Goal: Information Seeking & Learning: Learn about a topic

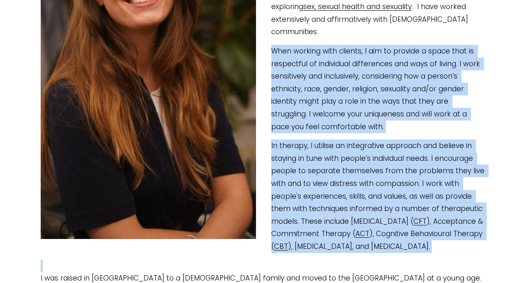
scroll to position [355, 0]
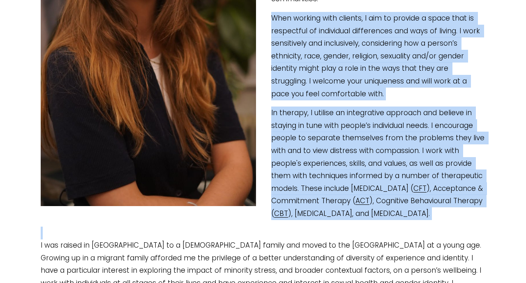
drag, startPoint x: 273, startPoint y: 97, endPoint x: 340, endPoint y: 232, distance: 150.9
click at [340, 232] on div "I am a Chartered Clinical [MEDICAL_DATA] currently working both within the NHS …" at bounding box center [263, 69] width 445 height 492
copy div "When working with clients, I aim to provide a space that is respectful of indiv…"
click at [376, 171] on p "In therapy, I utilise an integrative approach and believe in staying in tune wi…" at bounding box center [263, 162] width 445 height 113
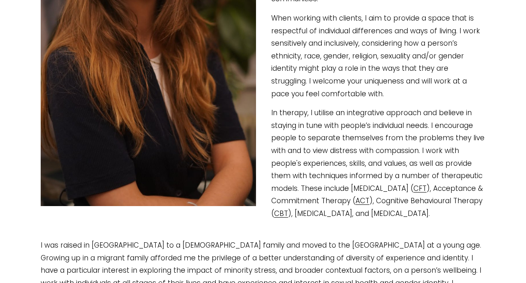
drag, startPoint x: 270, startPoint y: 112, endPoint x: 361, endPoint y: 229, distance: 147.9
click at [361, 219] on p "In therapy, I utilise an integrative approach and believe in staying in tune wi…" at bounding box center [263, 162] width 445 height 113
copy p "In therapy, I utilise an integrative approach and believe in staying in tune wi…"
